Goal: Task Accomplishment & Management: Manage account settings

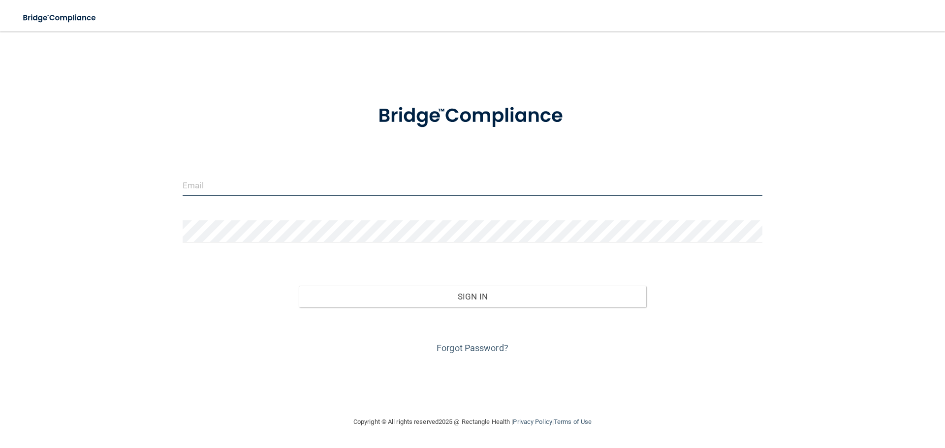
click at [277, 184] on input "email" at bounding box center [473, 185] width 580 height 22
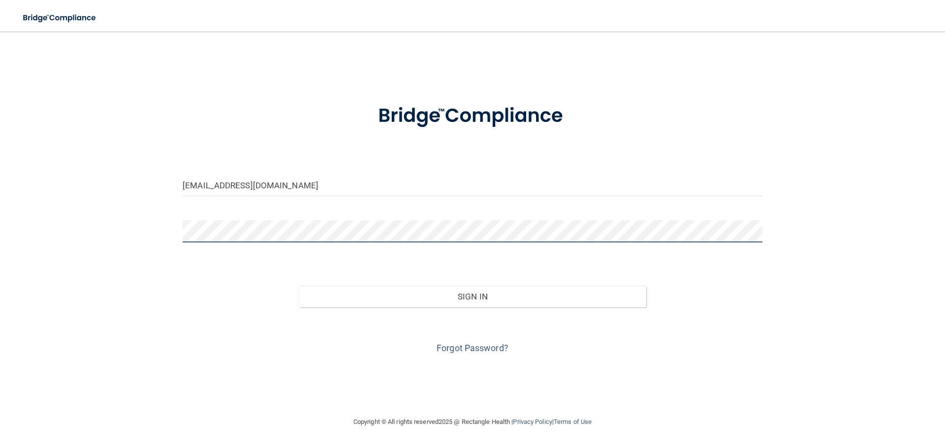
click at [299, 286] on button "Sign In" at bounding box center [473, 297] width 348 height 22
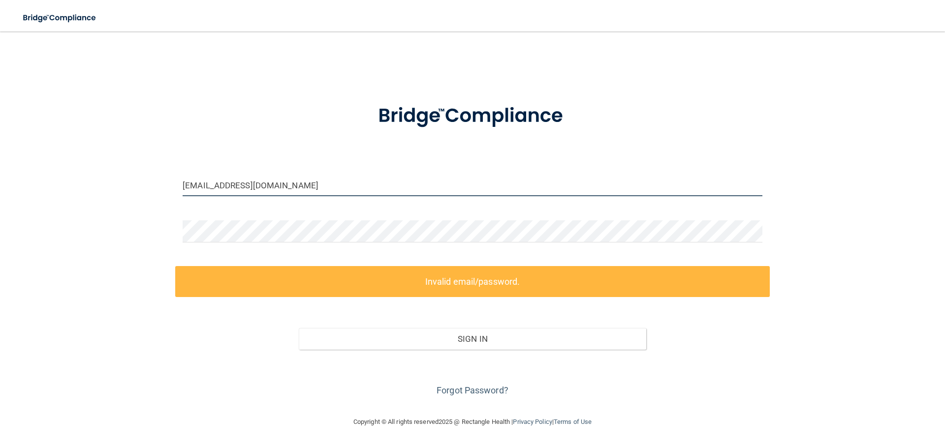
drag, startPoint x: 318, startPoint y: 187, endPoint x: 83, endPoint y: 191, distance: 235.2
click at [147, 191] on div "[EMAIL_ADDRESS][DOMAIN_NAME] Invalid email/password. You don't have permission …" at bounding box center [472, 223] width 905 height 365
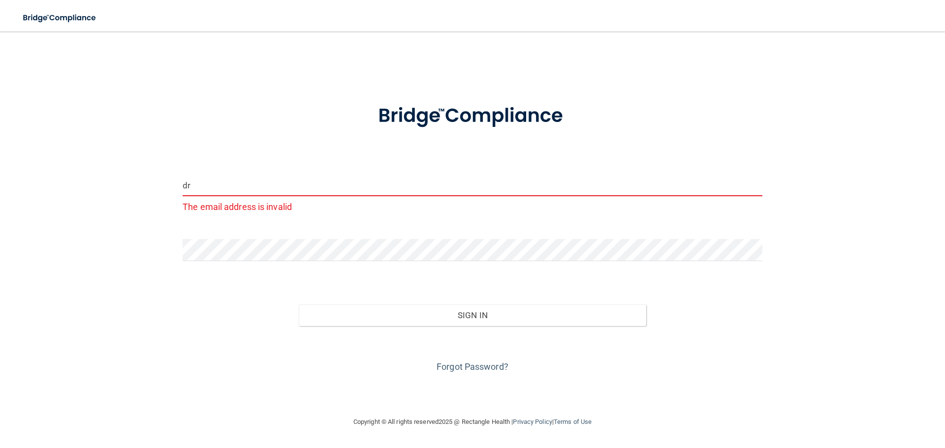
type input "[EMAIL_ADDRESS][DOMAIN_NAME]"
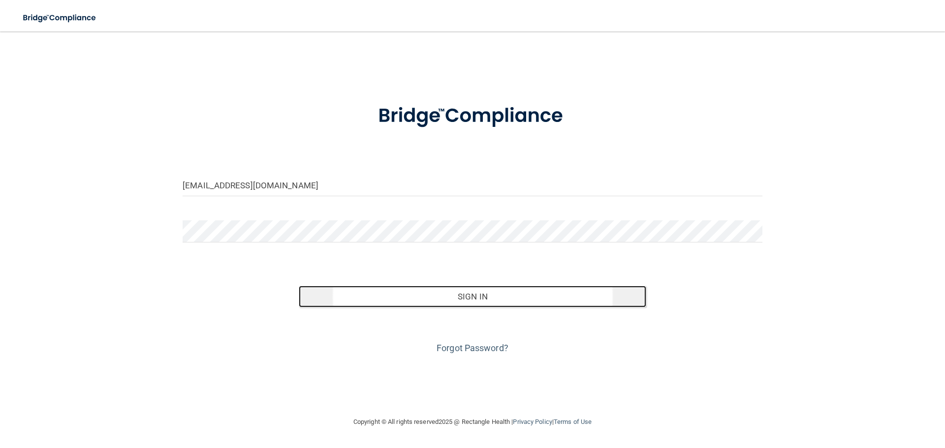
click at [439, 297] on button "Sign In" at bounding box center [473, 297] width 348 height 22
click at [474, 293] on button "Sign In" at bounding box center [473, 297] width 348 height 22
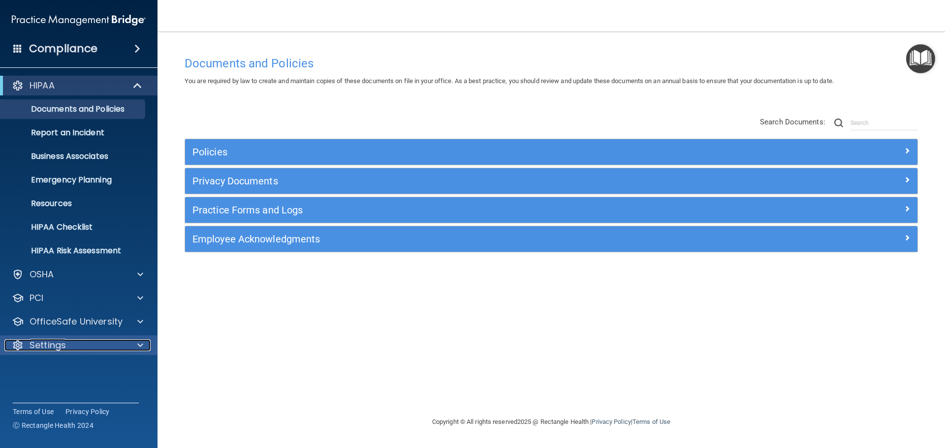
click at [54, 350] on p "Settings" at bounding box center [48, 346] width 36 height 12
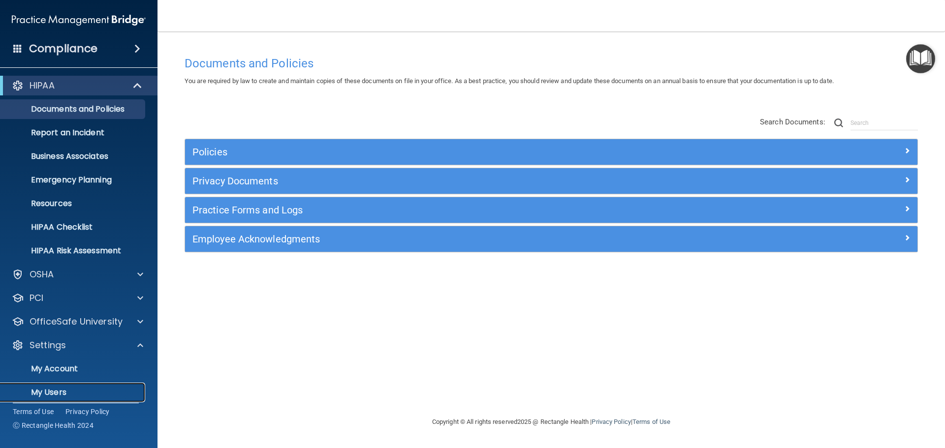
click at [51, 389] on p "My Users" at bounding box center [73, 393] width 134 height 10
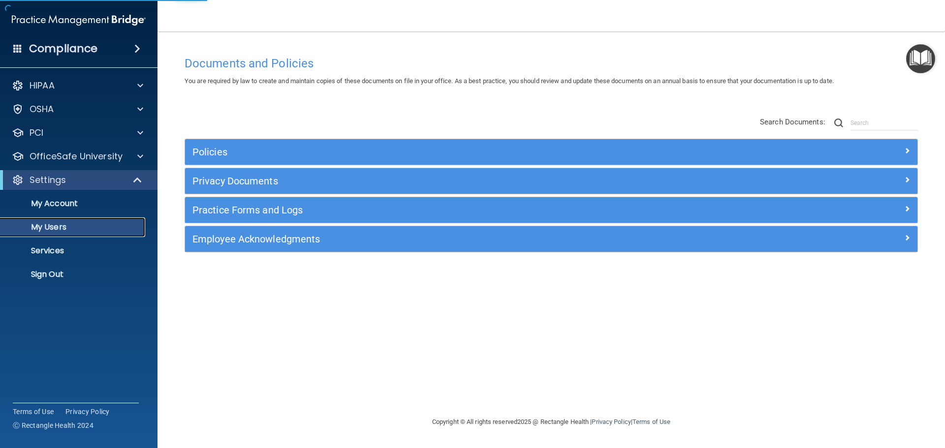
select select "20"
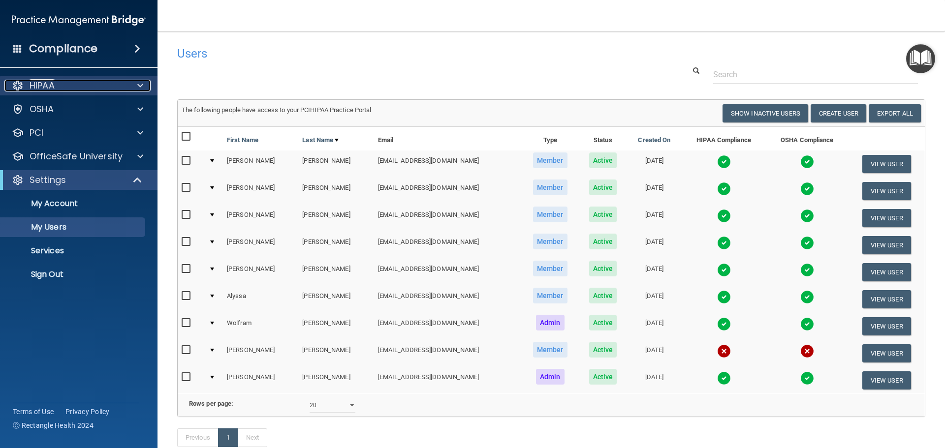
click at [131, 80] on div at bounding box center [138, 86] width 25 height 12
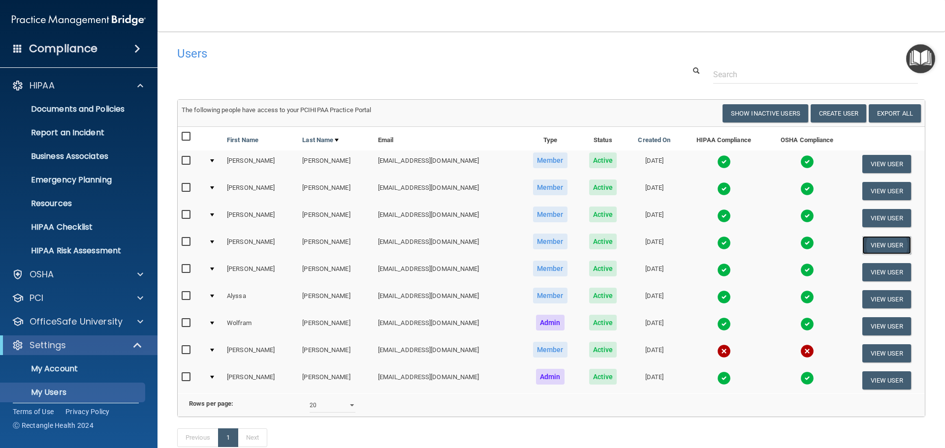
click at [870, 244] on button "View User" at bounding box center [886, 245] width 49 height 18
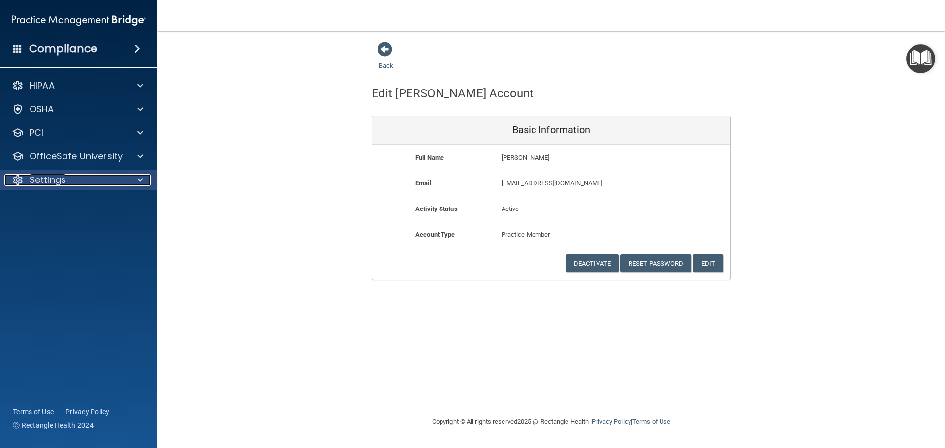
click at [63, 180] on p "Settings" at bounding box center [48, 180] width 36 height 12
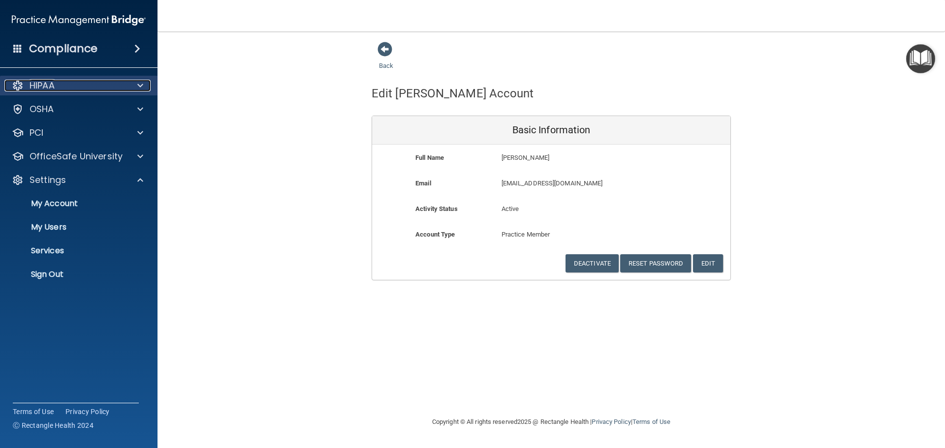
click at [45, 88] on p "HIPAA" at bounding box center [42, 86] width 25 height 12
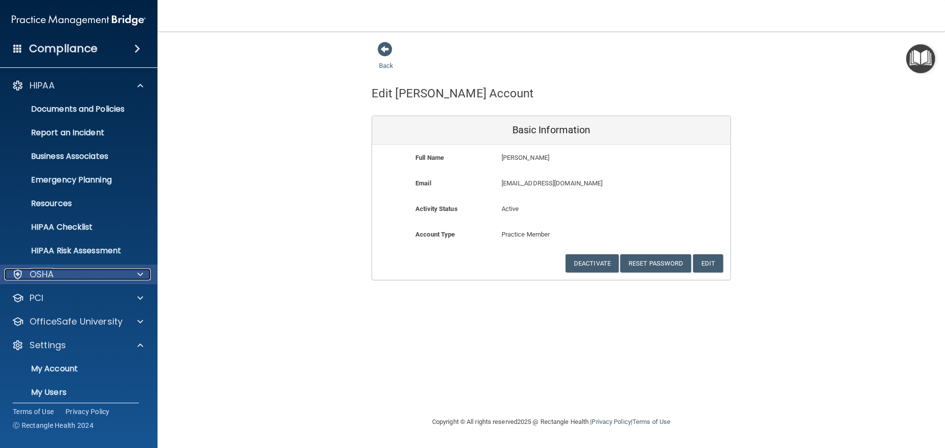
click at [36, 275] on p "OSHA" at bounding box center [42, 275] width 25 height 12
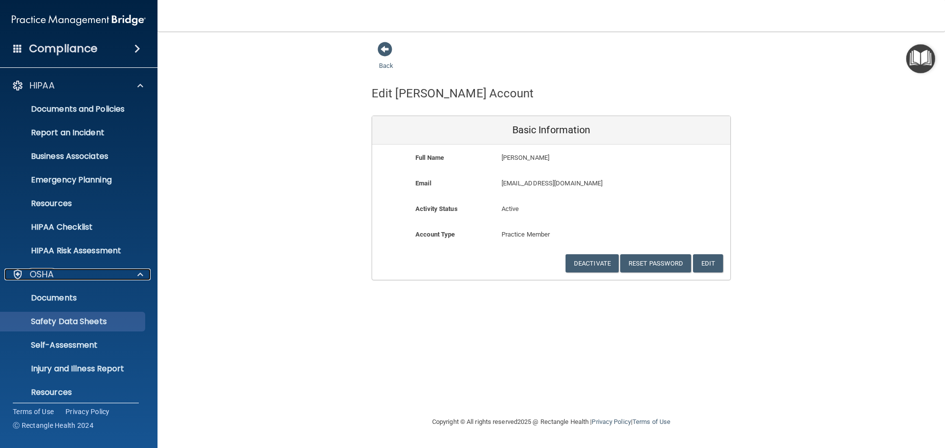
scroll to position [49, 0]
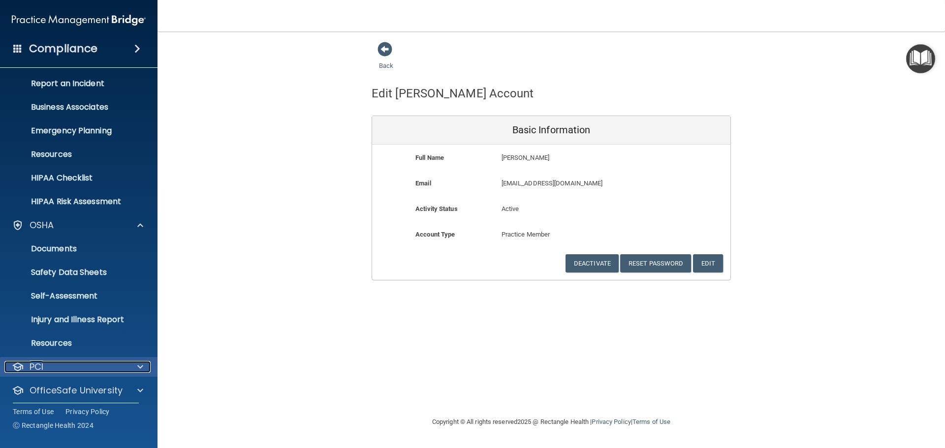
click at [67, 365] on div "PCI" at bounding box center [65, 367] width 122 height 12
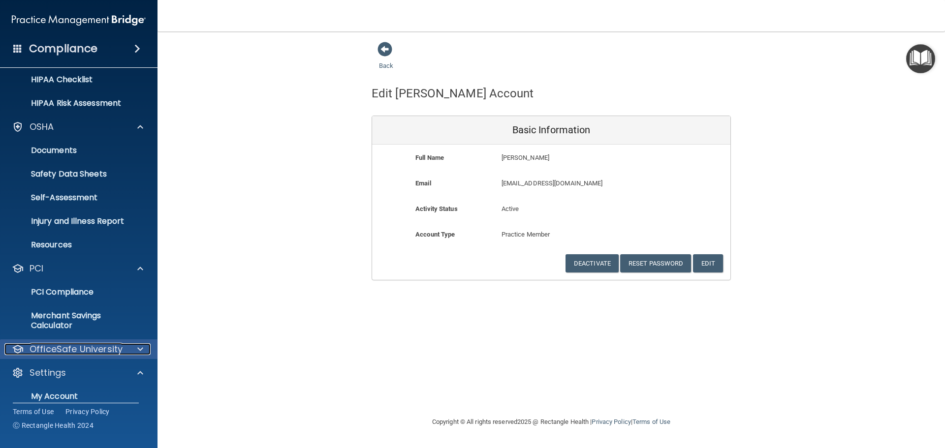
click at [90, 349] on p "OfficeSafe University" at bounding box center [76, 349] width 93 height 12
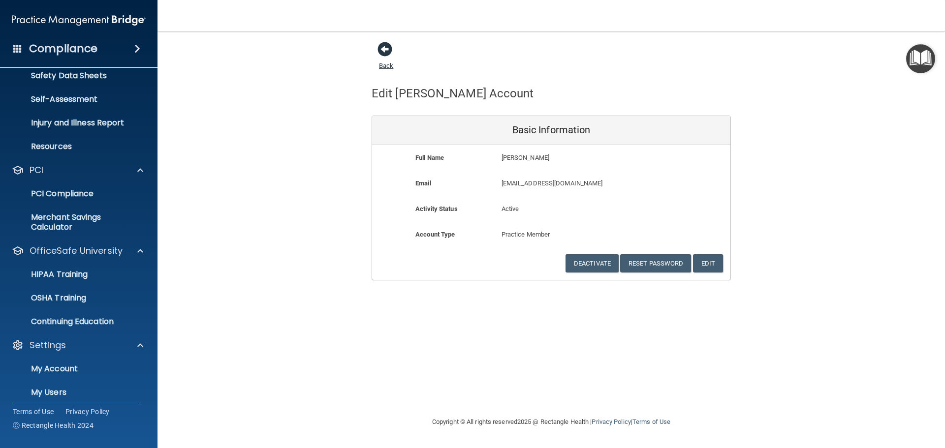
click at [387, 47] on span at bounding box center [384, 49] width 15 height 15
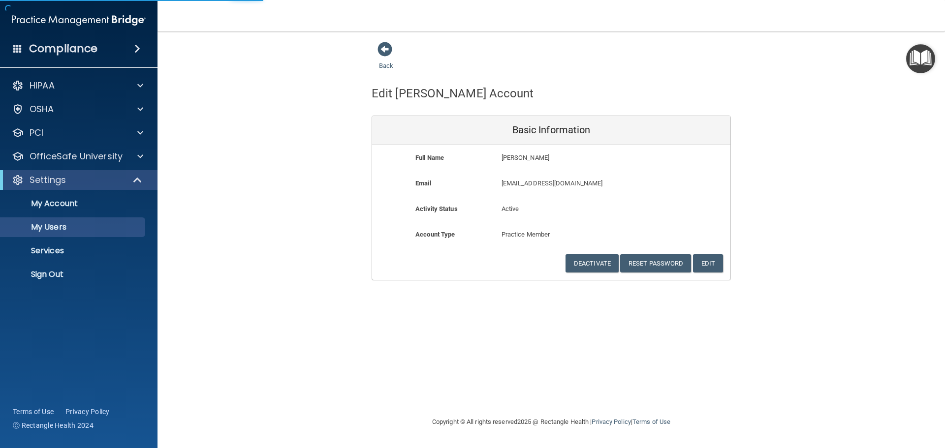
select select "20"
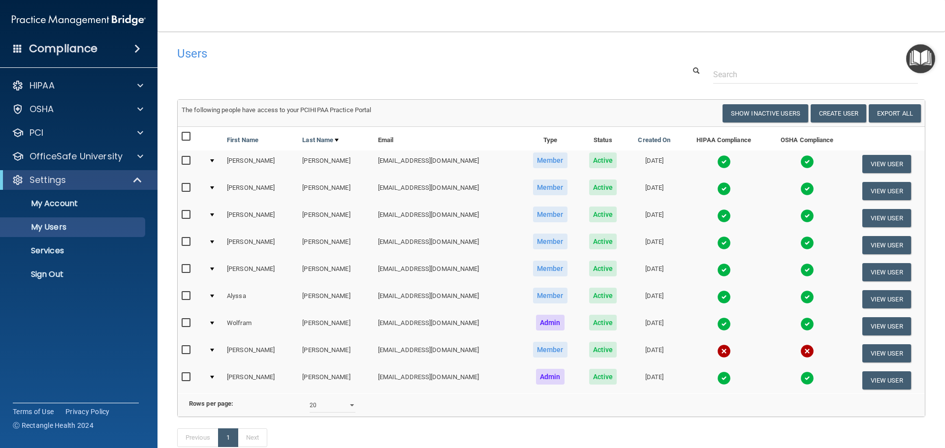
click at [214, 244] on td at bounding box center [214, 245] width 18 height 27
click at [212, 239] on td at bounding box center [214, 245] width 18 height 27
click at [214, 242] on div at bounding box center [212, 242] width 4 height 3
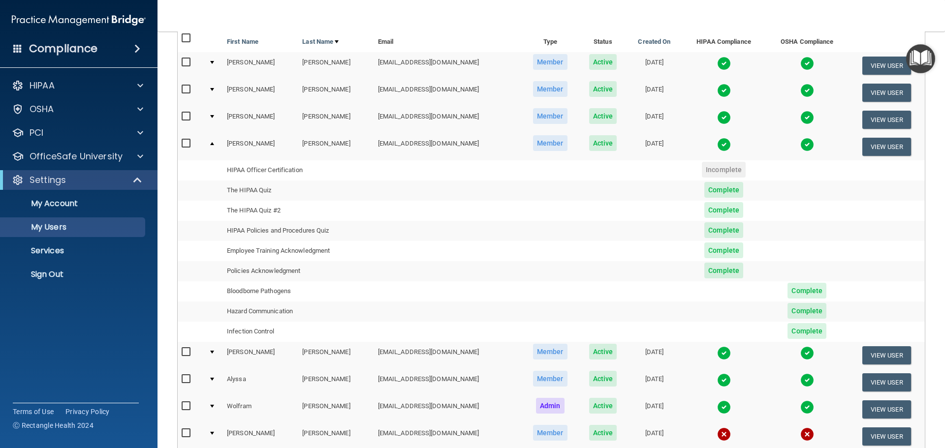
scroll to position [197, 0]
